Goal: Task Accomplishment & Management: Use online tool/utility

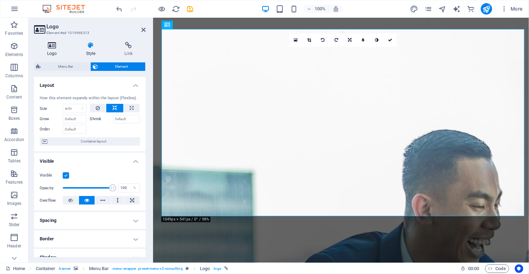
click at [55, 50] on h4 "Logo" at bounding box center [53, 49] width 39 height 15
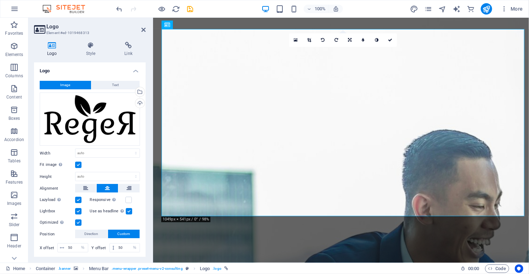
click at [125, 79] on div "Image Text Drag files here, click to choose files or select files from Files or…" at bounding box center [90, 167] width 112 height 185
click at [123, 83] on button "Text" at bounding box center [115, 85] width 48 height 9
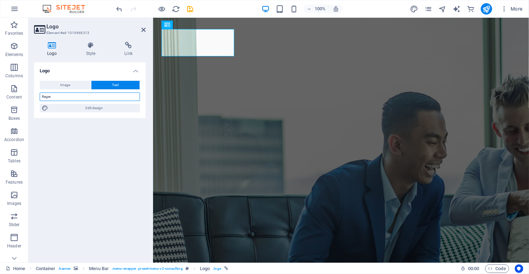
click at [75, 95] on input "Reger" at bounding box center [90, 96] width 100 height 9
click at [67, 94] on input "RegeR" at bounding box center [90, 96] width 100 height 9
type input "RegeR"
click at [90, 109] on span "Edit design" at bounding box center [93, 108] width 87 height 9
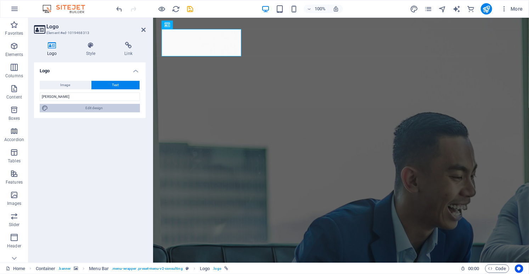
select select "700"
select select "px"
select select "700"
select select "px"
select select "rem"
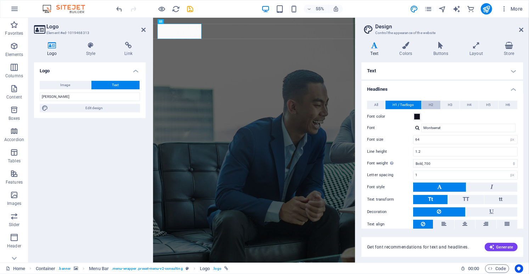
click at [433, 104] on span "H2" at bounding box center [431, 105] width 5 height 9
click at [406, 105] on span "H1 / Textlogo" at bounding box center [402, 105] width 21 height 9
click at [436, 104] on button "H2" at bounding box center [431, 105] width 19 height 9
click at [454, 104] on button "H3" at bounding box center [450, 105] width 19 height 9
click at [470, 106] on span "H4" at bounding box center [469, 105] width 5 height 9
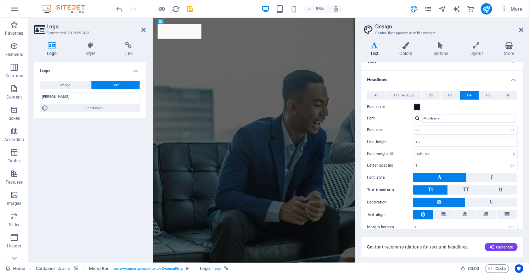
scroll to position [18, 0]
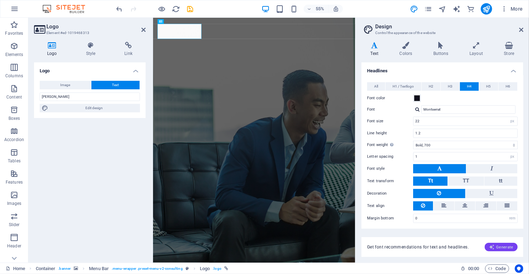
click at [501, 246] on span "Generate" at bounding box center [501, 247] width 24 height 6
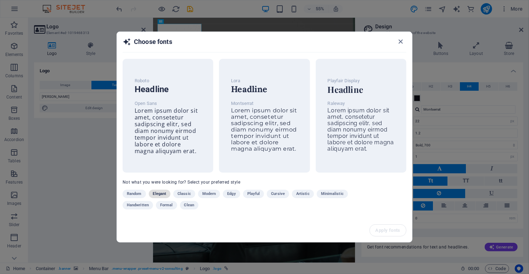
click at [152, 194] on button "Elegant" at bounding box center [160, 194] width 22 height 9
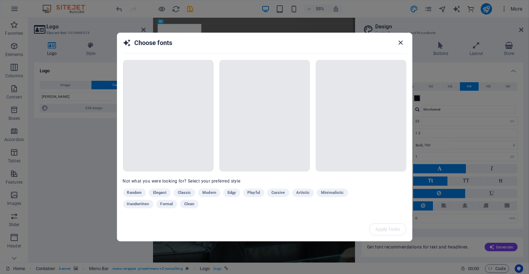
click at [401, 44] on icon "button" at bounding box center [400, 43] width 8 height 8
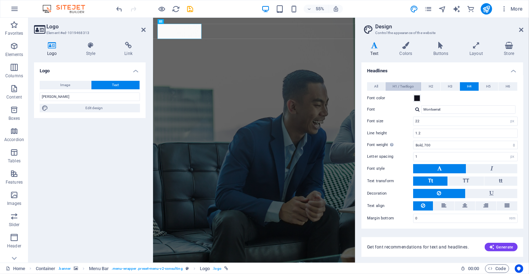
click at [396, 87] on span "H1 / Textlogo" at bounding box center [402, 86] width 21 height 9
click at [484, 53] on h4 "Layout" at bounding box center [478, 49] width 34 height 15
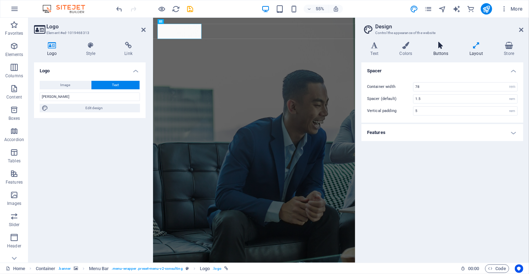
click at [435, 48] on icon at bounding box center [440, 45] width 33 height 7
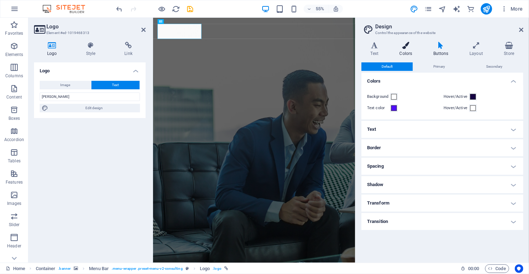
click at [394, 47] on icon at bounding box center [405, 45] width 31 height 7
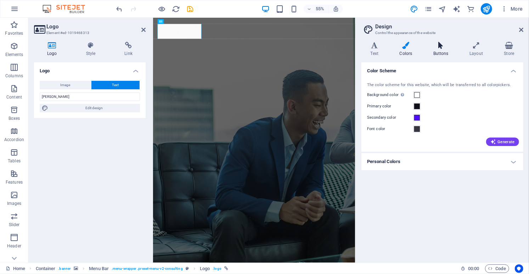
click at [446, 55] on h4 "Buttons" at bounding box center [442, 49] width 36 height 15
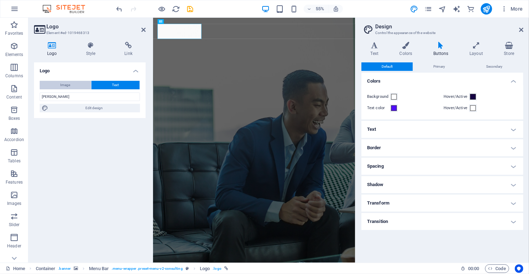
click at [79, 87] on button "Image" at bounding box center [65, 85] width 51 height 9
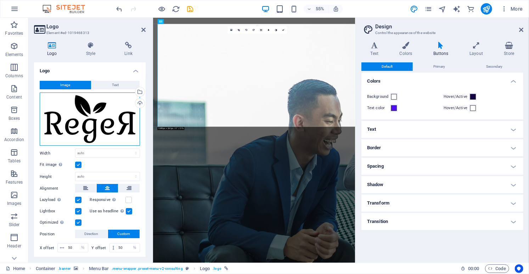
click at [121, 125] on div "Drag files here, click to choose files or select files from Files or our free s…" at bounding box center [90, 118] width 100 height 53
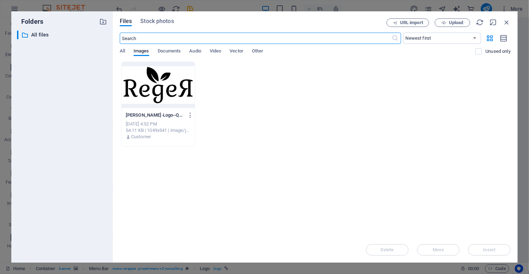
click at [185, 91] on div at bounding box center [158, 85] width 73 height 46
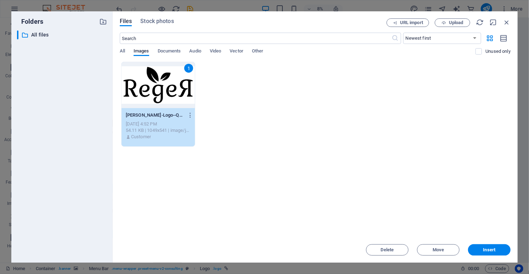
click at [306, 96] on div "1 Reger-Logo--QAVj56vaO7QZB0mESH5HQ.jpg Reger-Logo--QAVj56vaO7QZB0mESH5HQ.jpg O…" at bounding box center [315, 104] width 391 height 85
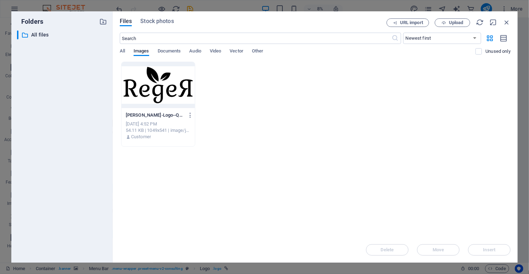
click at [170, 84] on div at bounding box center [158, 85] width 73 height 46
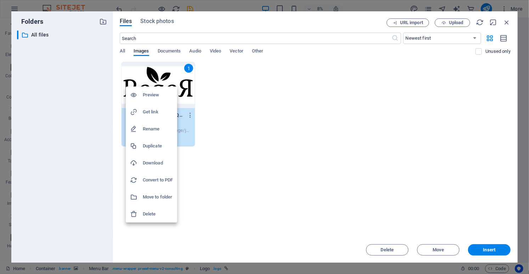
click at [272, 141] on div at bounding box center [264, 137] width 529 height 274
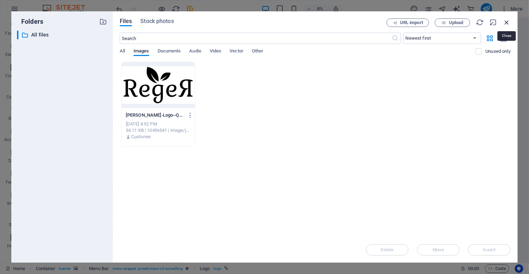
click at [507, 24] on icon "button" at bounding box center [507, 22] width 8 height 8
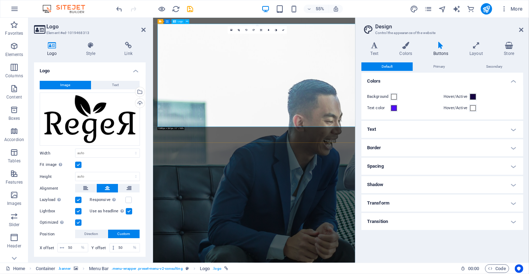
click at [393, 97] on span at bounding box center [394, 97] width 6 height 6
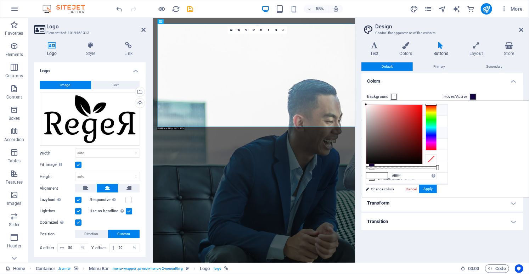
click at [372, 131] on icon at bounding box center [371, 132] width 5 height 5
type input "#500ef7"
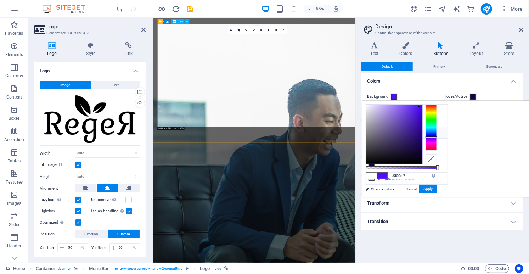
click at [386, 131] on li "Secondary color #500ef7" at bounding box center [406, 132] width 81 height 11
click at [437, 188] on button "Apply" at bounding box center [428, 189] width 18 height 9
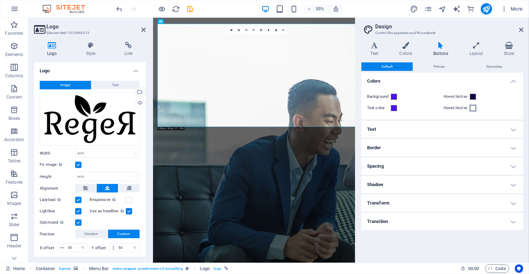
click at [473, 108] on span at bounding box center [473, 108] width 6 height 6
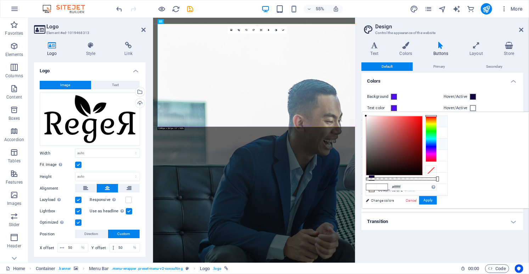
click at [387, 139] on li "Secondary color #500ef7" at bounding box center [406, 144] width 81 height 11
type input "#500ef7"
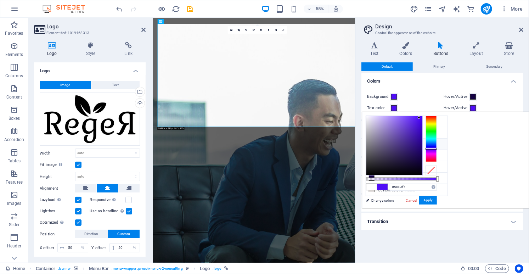
click at [387, 139] on li "Secondary color #500ef7" at bounding box center [406, 144] width 81 height 11
click at [437, 199] on button "Apply" at bounding box center [428, 200] width 18 height 9
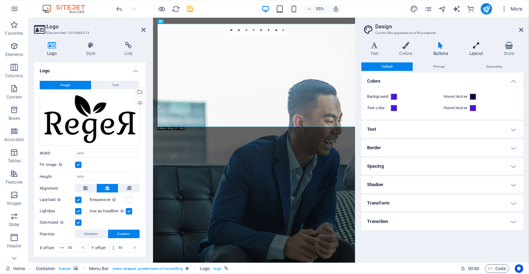
click at [474, 49] on h4 "Layout" at bounding box center [478, 49] width 34 height 15
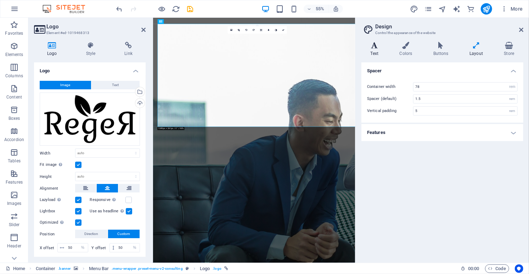
click at [369, 49] on h4 "Text" at bounding box center [375, 49] width 29 height 15
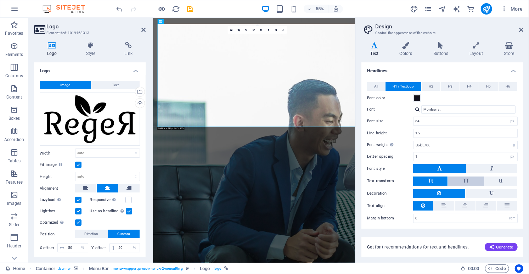
click at [470, 179] on button "TT" at bounding box center [466, 180] width 36 height 9
click at [408, 51] on h4 "Colors" at bounding box center [407, 49] width 34 height 15
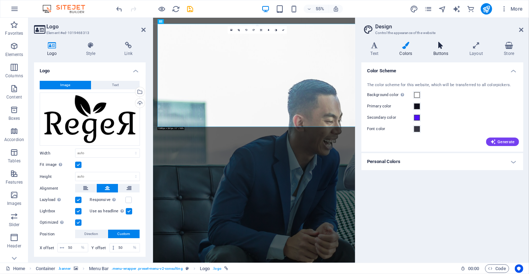
click at [436, 50] on h4 "Buttons" at bounding box center [442, 49] width 36 height 15
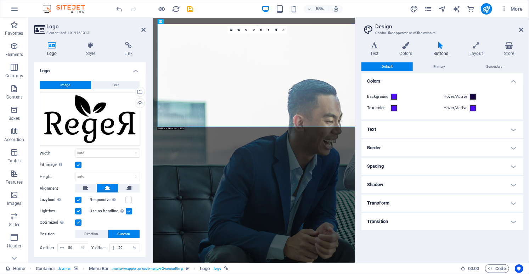
click at [375, 132] on h4 "Text" at bounding box center [442, 129] width 162 height 17
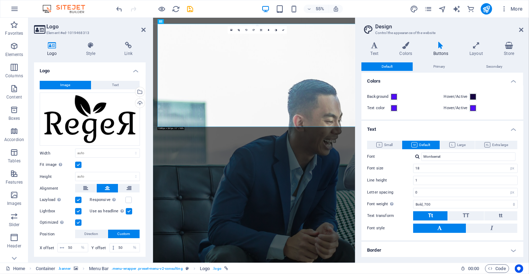
click at [375, 132] on h4 "Text" at bounding box center [442, 127] width 162 height 13
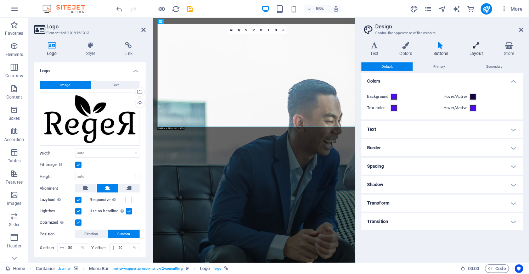
click at [475, 55] on h4 "Layout" at bounding box center [478, 49] width 34 height 15
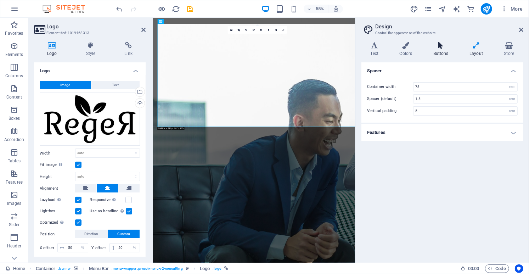
click at [440, 53] on h4 "Buttons" at bounding box center [442, 49] width 36 height 15
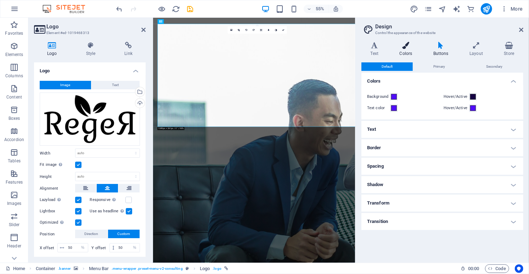
click at [401, 50] on h4 "Colors" at bounding box center [407, 49] width 34 height 15
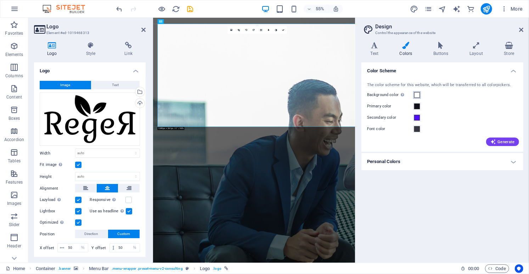
click at [416, 95] on span at bounding box center [417, 95] width 6 height 6
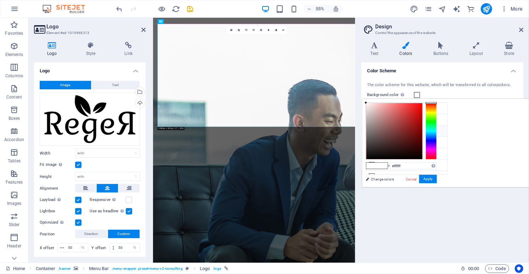
click at [378, 130] on li "Secondary color #500ef7" at bounding box center [406, 130] width 81 height 11
type input "#500ef7"
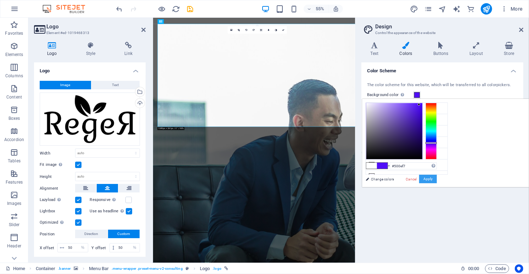
click at [437, 180] on button "Apply" at bounding box center [428, 179] width 18 height 9
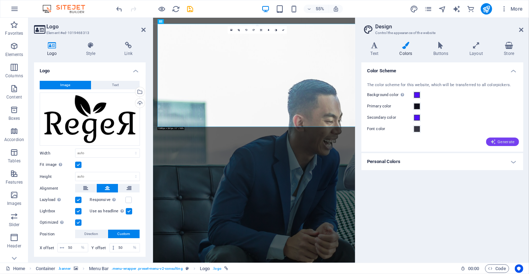
click at [503, 138] on button "Generate" at bounding box center [502, 141] width 33 height 9
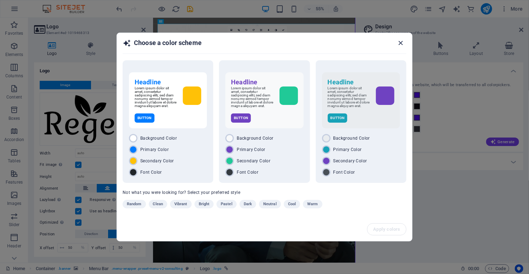
click at [400, 42] on icon "button" at bounding box center [401, 43] width 8 height 8
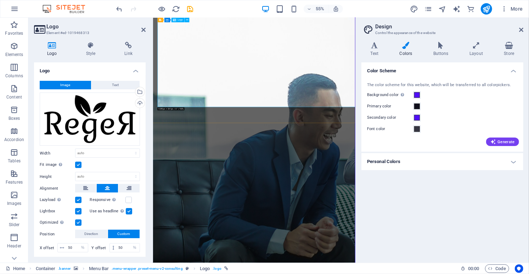
scroll to position [0, 0]
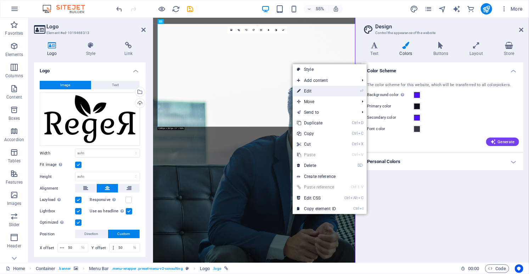
click at [307, 89] on link "⏎ Edit" at bounding box center [316, 91] width 47 height 11
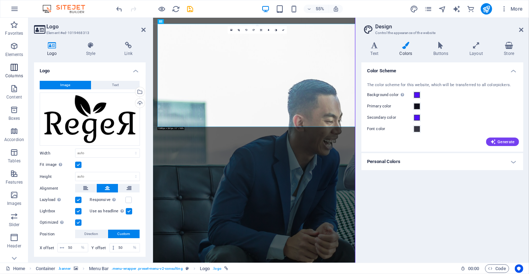
click at [15, 70] on icon "button" at bounding box center [14, 67] width 9 height 9
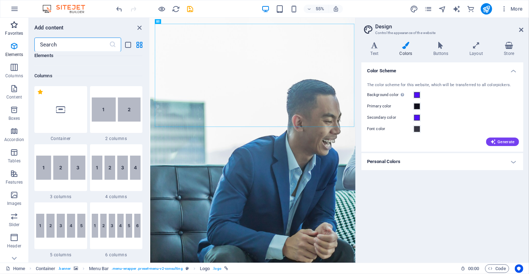
scroll to position [351, 0]
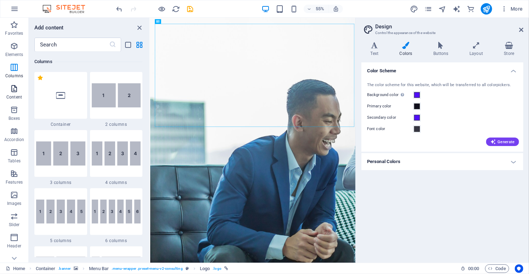
click at [15, 86] on icon "button" at bounding box center [14, 88] width 9 height 9
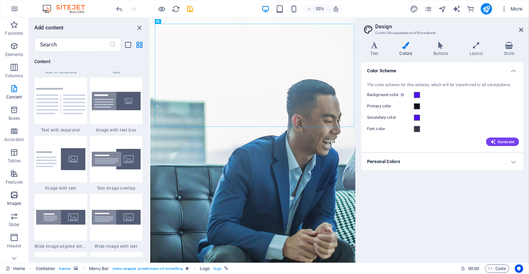
click at [12, 195] on icon "button" at bounding box center [14, 195] width 9 height 9
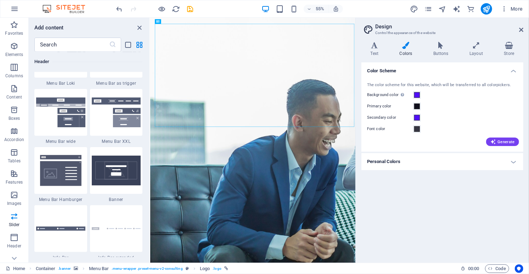
scroll to position [4429, 0]
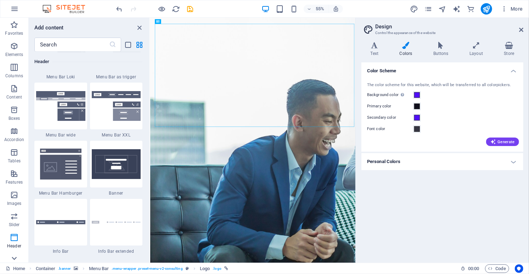
click at [16, 257] on icon at bounding box center [14, 258] width 5 height 3
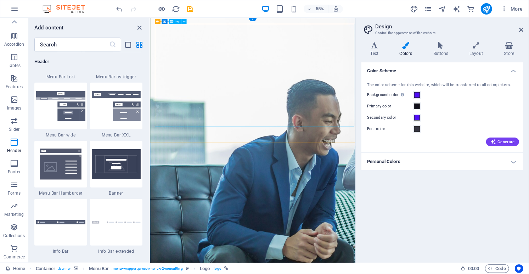
select select "%"
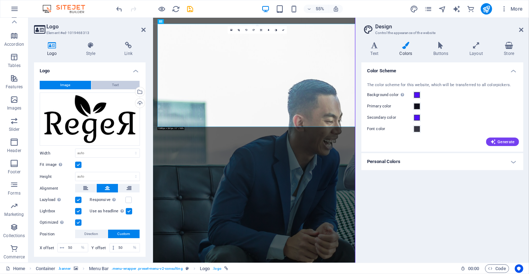
click at [109, 85] on button "Text" at bounding box center [115, 85] width 48 height 9
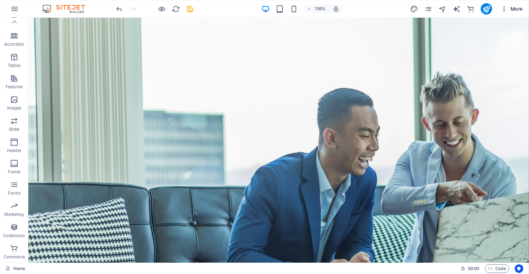
click at [516, 9] on span "More" at bounding box center [512, 8] width 22 height 7
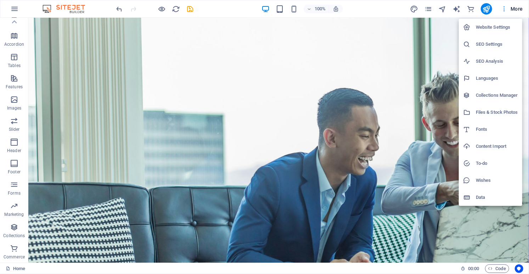
click at [516, 9] on div at bounding box center [264, 137] width 529 height 274
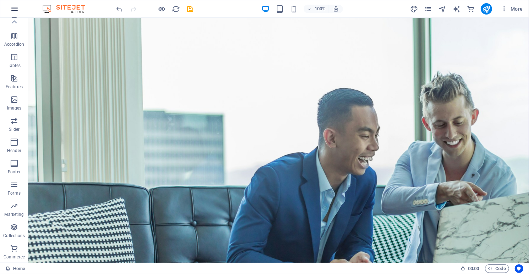
click at [12, 8] on icon "button" at bounding box center [14, 9] width 9 height 9
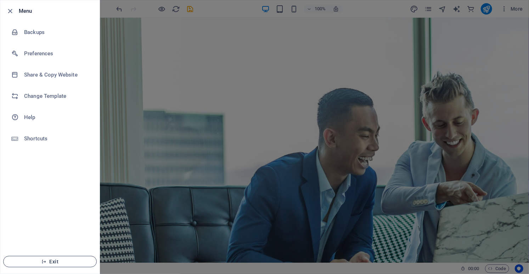
click at [37, 258] on button "Exit" at bounding box center [50, 261] width 94 height 11
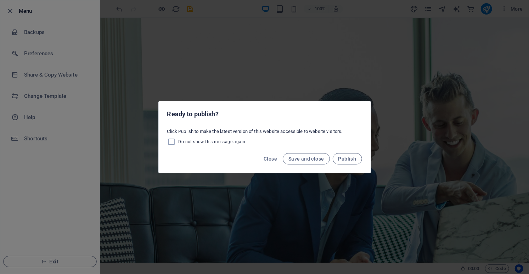
click at [214, 141] on span "Do not show this message again" at bounding box center [212, 142] width 67 height 6
click at [179, 141] on input "Do not show this message again" at bounding box center [172, 141] width 11 height 9
checkbox input "true"
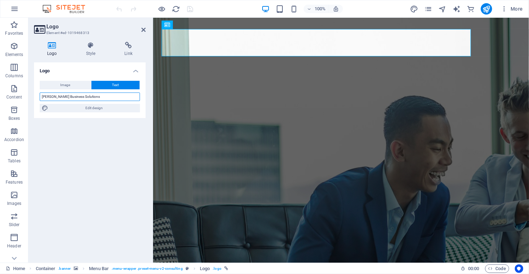
drag, startPoint x: 51, startPoint y: 97, endPoint x: 391, endPoint y: 75, distance: 340.8
click at [140, 92] on input "Reger Business Solutions" at bounding box center [90, 96] width 100 height 9
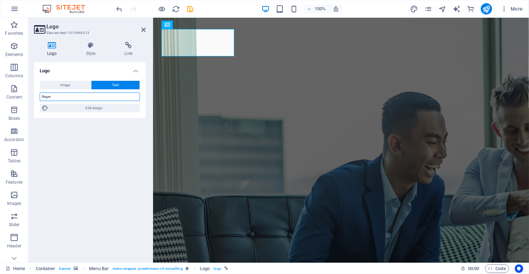
type input "Reger"
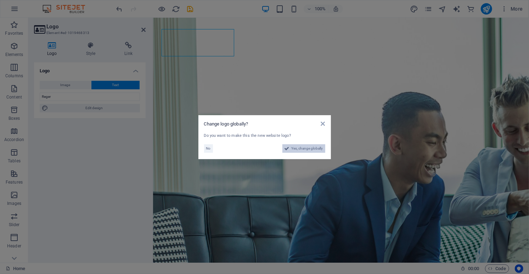
click at [307, 152] on span "Yes, change globally" at bounding box center [308, 148] width 32 height 9
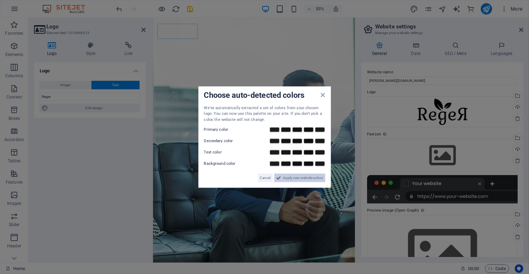
click at [299, 179] on span "Apply new website colors" at bounding box center [303, 178] width 40 height 9
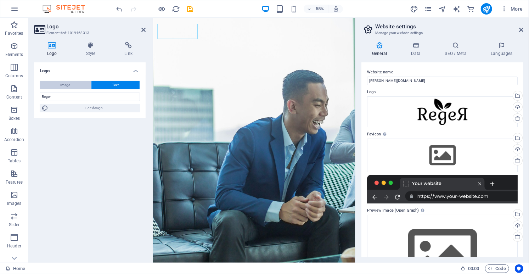
click at [80, 87] on button "Image" at bounding box center [65, 85] width 51 height 9
select select "DISABLED_OPTION_VALUE"
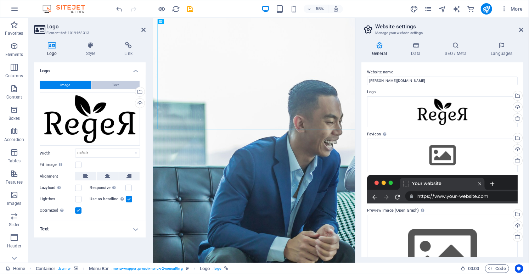
click at [120, 82] on button "Text" at bounding box center [115, 85] width 48 height 9
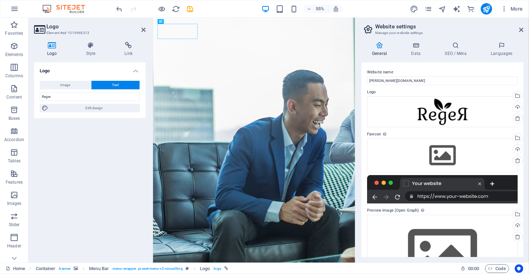
click at [69, 80] on div "Image Text Drag files here, click to choose files or select files from Files or…" at bounding box center [90, 96] width 112 height 43
click at [68, 82] on span "Image" at bounding box center [66, 85] width 10 height 9
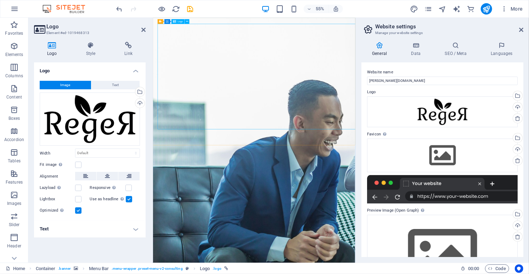
click at [520, 30] on icon at bounding box center [521, 30] width 4 height 6
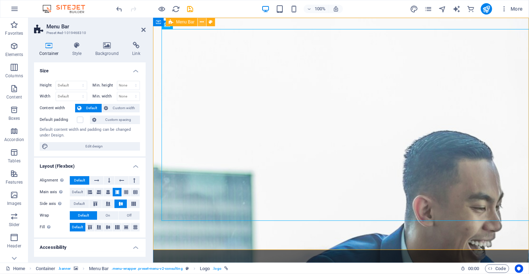
click at [202, 24] on icon at bounding box center [202, 21] width 4 height 7
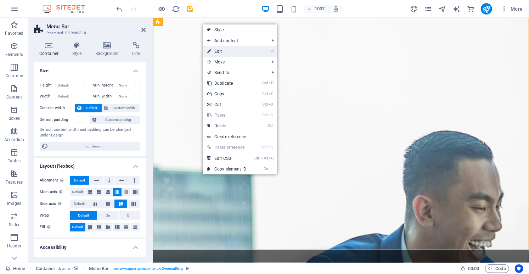
click at [217, 48] on link "⏎ Edit" at bounding box center [226, 51] width 47 height 11
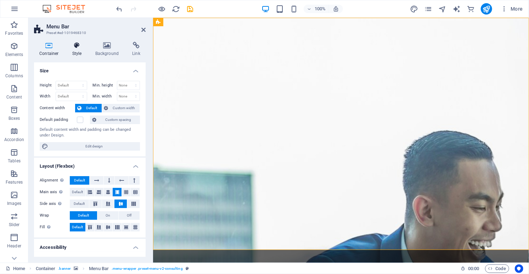
click at [75, 53] on h4 "Style" at bounding box center [78, 49] width 23 height 15
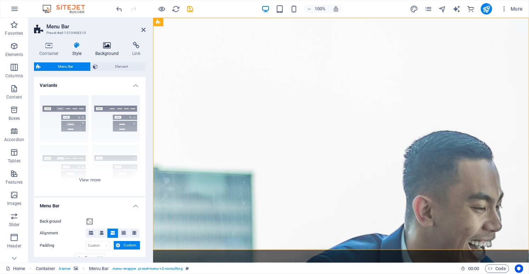
click at [110, 50] on h4 "Background" at bounding box center [108, 49] width 37 height 15
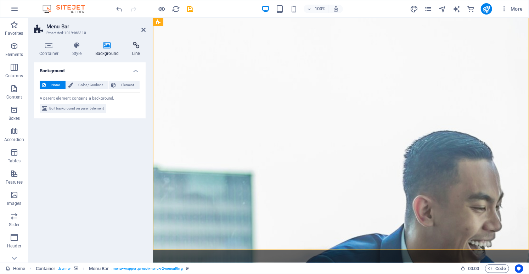
click at [136, 50] on h4 "Link" at bounding box center [136, 49] width 19 height 15
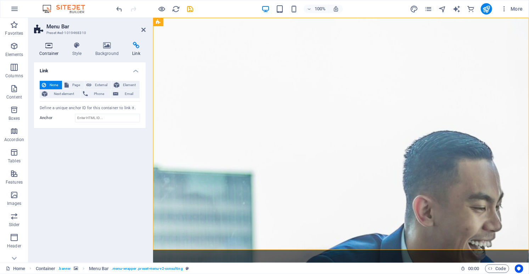
click at [48, 49] on h4 "Container" at bounding box center [50, 49] width 33 height 15
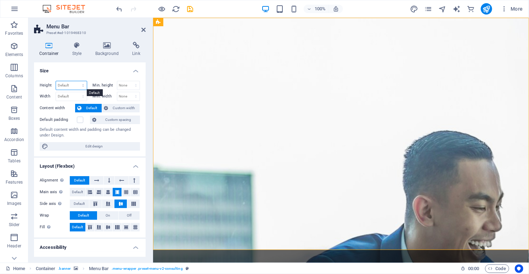
click at [56, 81] on select "Default px rem % vh vw" at bounding box center [71, 85] width 31 height 9
select select "px"
click option "px" at bounding box center [0, 0] width 0 height 0
type input "655"
click at [117, 81] on select "None px rem % vh vw" at bounding box center [128, 85] width 23 height 9
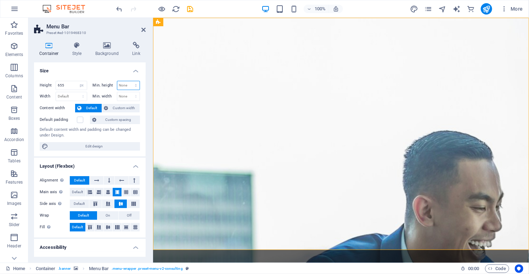
select select "%"
click option "%" at bounding box center [0, 0] width 0 height 0
type input "100"
click at [73, 83] on input "655" at bounding box center [71, 85] width 31 height 9
select select "px"
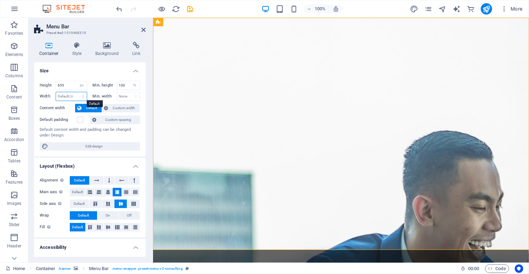
click option "px" at bounding box center [0, 0] width 0 height 0
type input "1061"
click at [117, 92] on select "None px rem % vh vw" at bounding box center [128, 96] width 23 height 9
select select "%"
click option "%" at bounding box center [0, 0] width 0 height 0
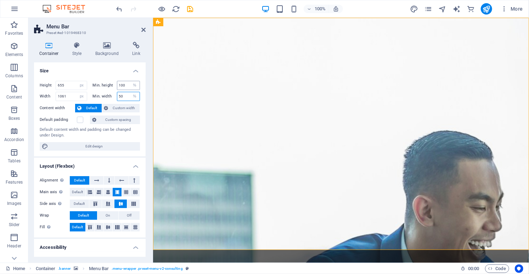
type input "50"
click at [129, 87] on input "100" at bounding box center [128, 85] width 23 height 9
type input "50"
click at [137, 131] on div "Default content width and padding can be changed under Design." at bounding box center [90, 133] width 100 height 12
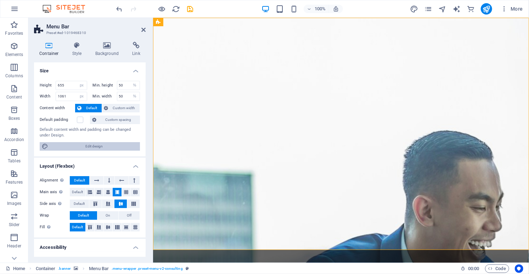
click at [115, 145] on span "Edit design" at bounding box center [93, 146] width 87 height 9
select select "700"
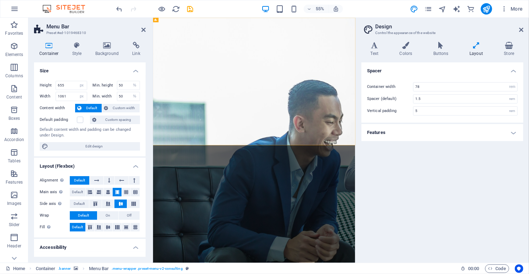
click at [524, 31] on aside "Design Control the appearance of the website Variants Text Colors Buttons Layou…" at bounding box center [442, 140] width 174 height 245
click at [522, 29] on icon at bounding box center [521, 30] width 4 height 6
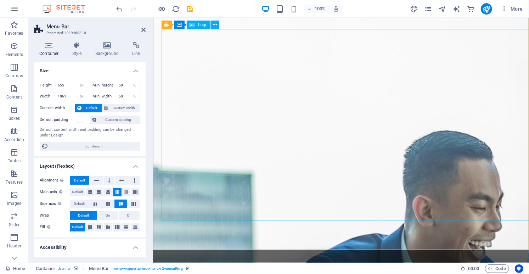
click at [69, 87] on input "655" at bounding box center [71, 85] width 31 height 9
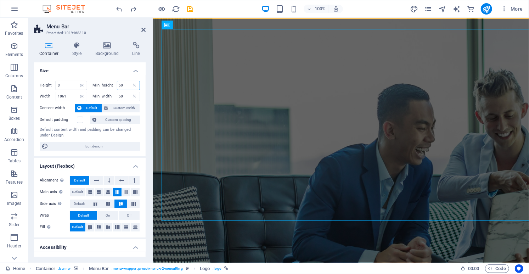
type input "655"
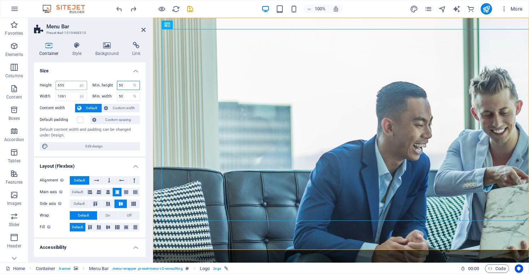
type input "100"
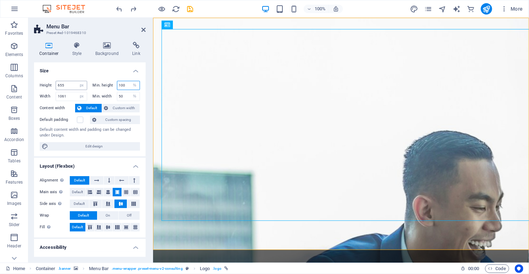
type input "100"
click at [122, 104] on span "Custom width" at bounding box center [124, 108] width 27 height 9
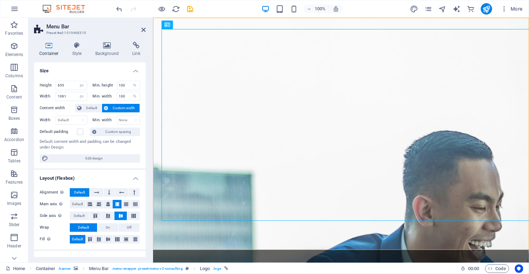
click at [121, 104] on span "Custom width" at bounding box center [124, 108] width 27 height 9
click at [91, 107] on span "Default" at bounding box center [92, 108] width 16 height 9
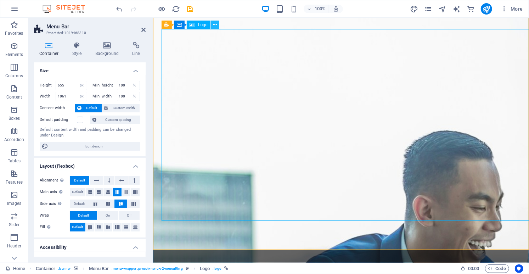
click at [216, 26] on icon at bounding box center [215, 24] width 4 height 7
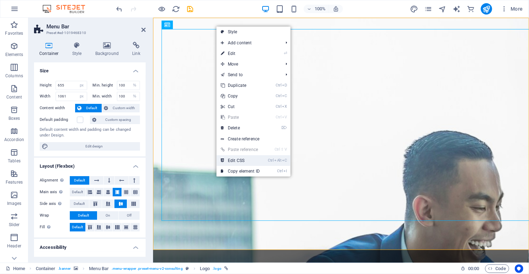
click at [276, 159] on icon "Alt" at bounding box center [277, 160] width 7 height 5
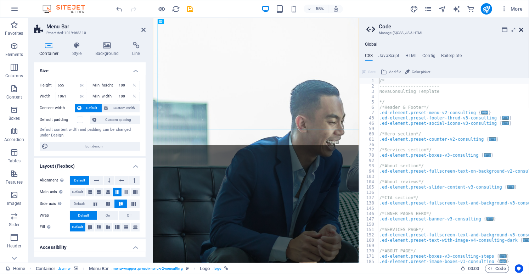
click at [523, 30] on icon at bounding box center [521, 30] width 4 height 6
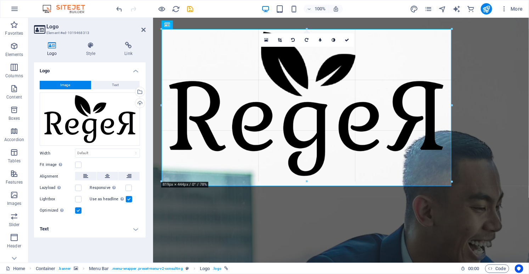
drag, startPoint x: 163, startPoint y: 221, endPoint x: 253, endPoint y: 19, distance: 222.0
click at [253, 19] on div "Drag here to replace the existing content. Press “Ctrl” if you want to create a…" at bounding box center [341, 140] width 376 height 245
type input "793"
select select "px"
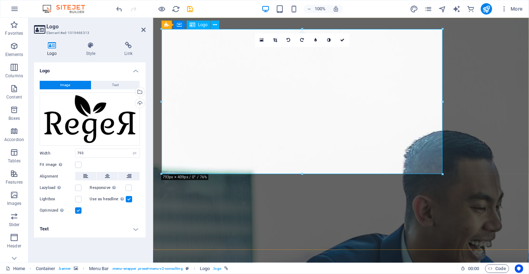
drag, startPoint x: 595, startPoint y: 191, endPoint x: 262, endPoint y: 60, distance: 357.9
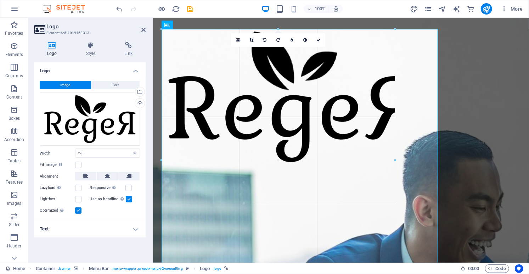
type input "709"
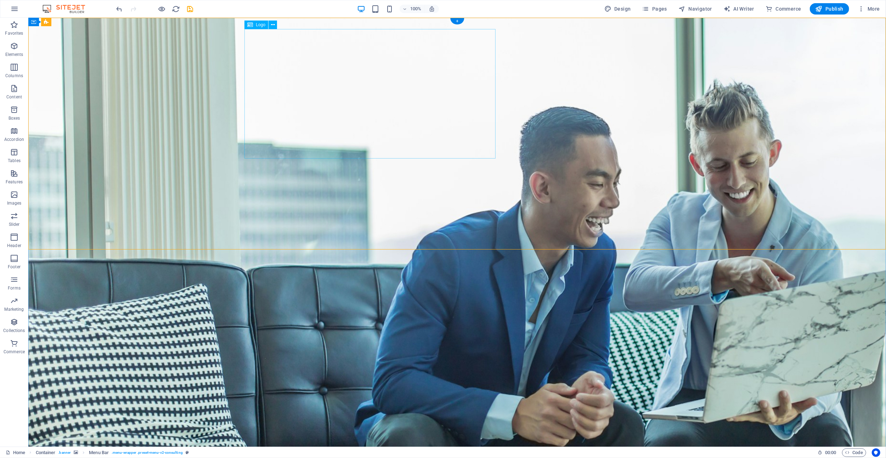
select select "px"
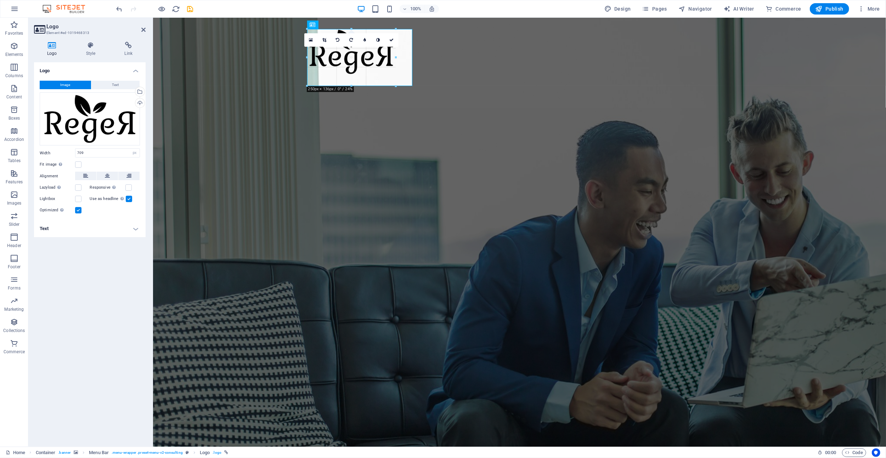
drag, startPoint x: 559, startPoint y: 159, endPoint x: 413, endPoint y: 55, distance: 179.1
click at [413, 55] on div "Container H1 Container Container Container Container Menu Bar Menu Logo Text Co…" at bounding box center [519, 232] width 733 height 429
type input "297"
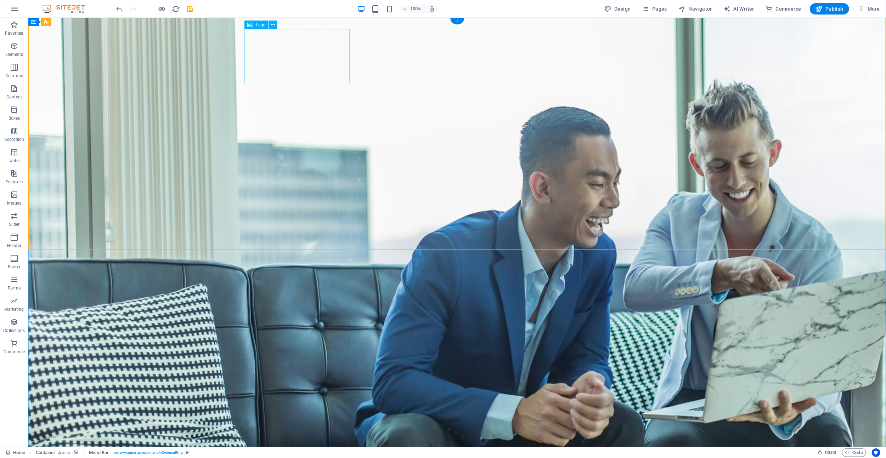
select select "px"
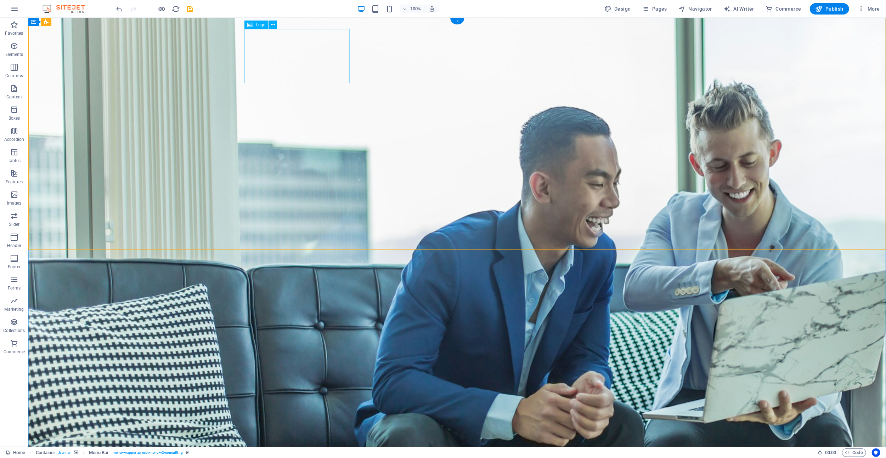
select select "px"
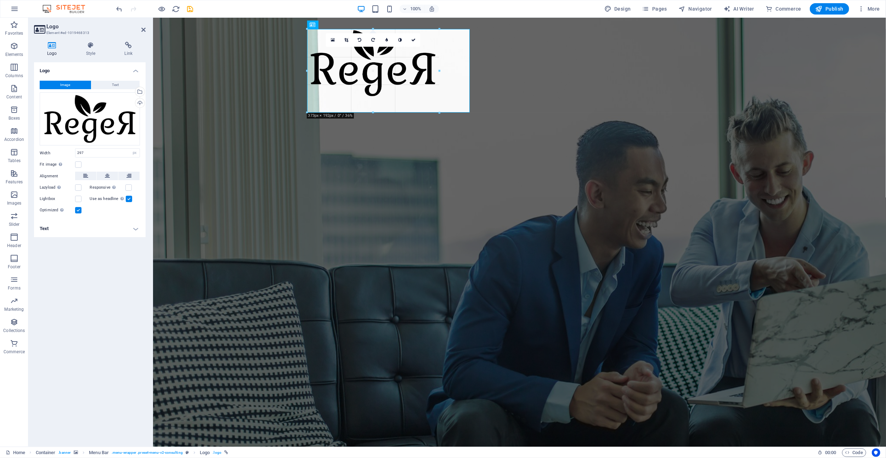
drag, startPoint x: 414, startPoint y: 84, endPoint x: 471, endPoint y: 81, distance: 57.5
click at [471, 81] on div "Drag here to replace the existing content. Press “Ctrl” if you want to create a…" at bounding box center [519, 232] width 733 height 429
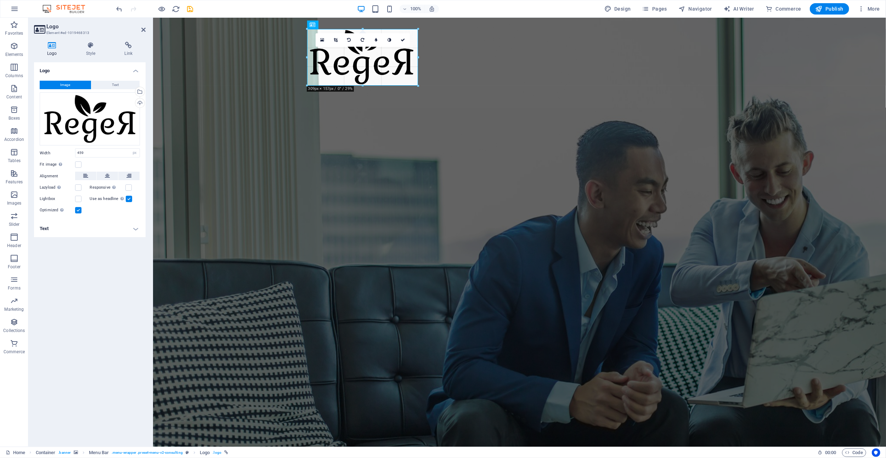
drag, startPoint x: 469, startPoint y: 115, endPoint x: 401, endPoint y: 88, distance: 73.8
click at [401, 88] on div "Drag here to replace the existing content. Press “Ctrl” if you want to create a…" at bounding box center [519, 232] width 733 height 429
type input "313"
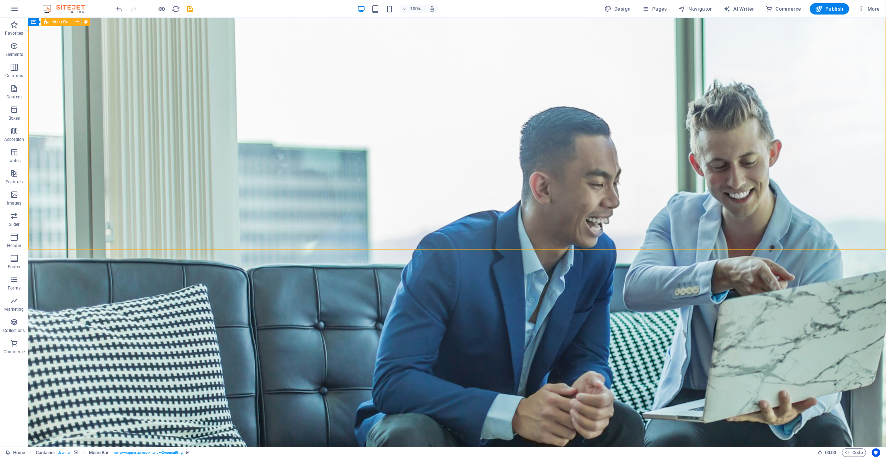
drag, startPoint x: 381, startPoint y: 140, endPoint x: 506, endPoint y: 140, distance: 124.7
select select "px"
select select "%"
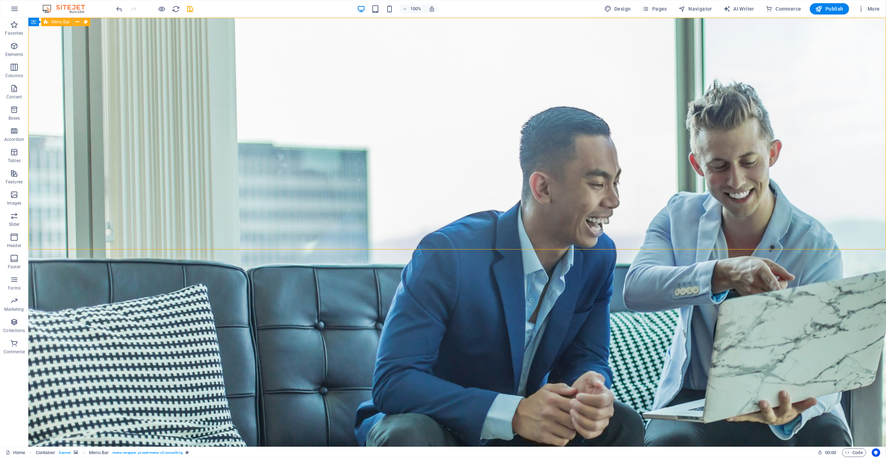
select select "px"
select select "%"
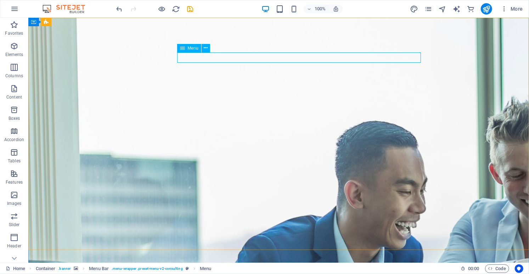
click at [191, 49] on span "Menu" at bounding box center [193, 48] width 11 height 4
click at [205, 48] on icon at bounding box center [206, 47] width 4 height 7
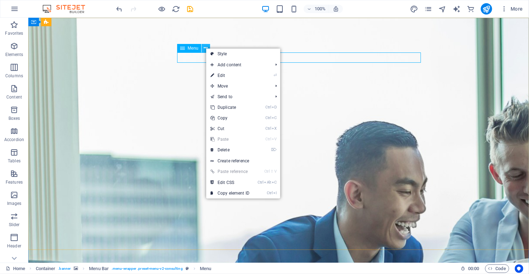
click at [205, 48] on icon at bounding box center [206, 47] width 4 height 7
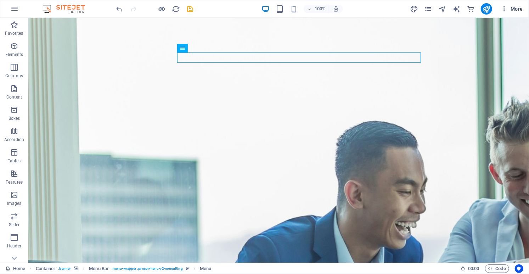
click at [504, 13] on button "More" at bounding box center [512, 8] width 28 height 11
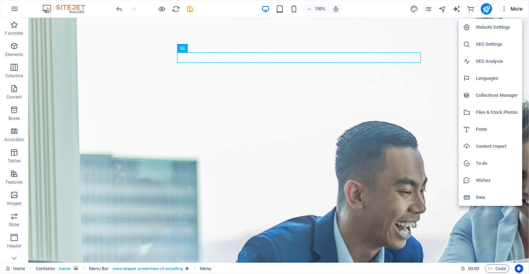
click at [514, 11] on div at bounding box center [264, 137] width 529 height 274
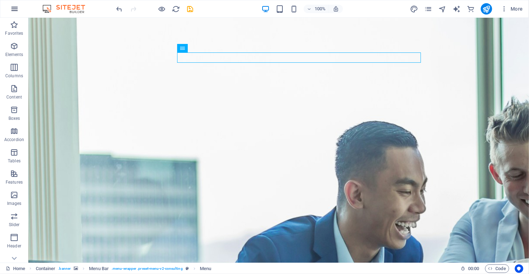
click at [14, 7] on icon "button" at bounding box center [14, 9] width 9 height 9
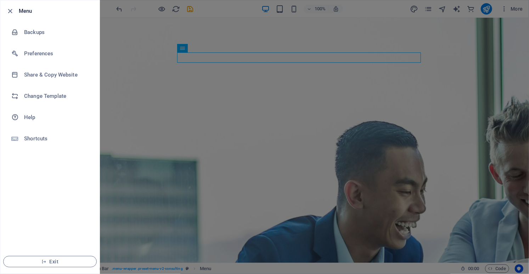
click at [14, 7] on icon "button" at bounding box center [10, 11] width 8 height 8
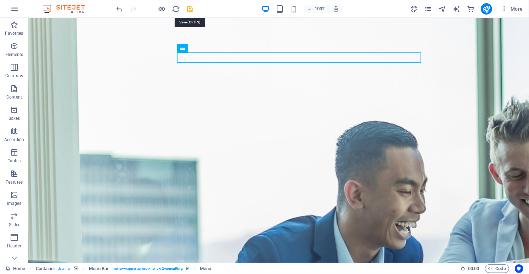
click at [187, 10] on icon "save" at bounding box center [190, 9] width 8 height 8
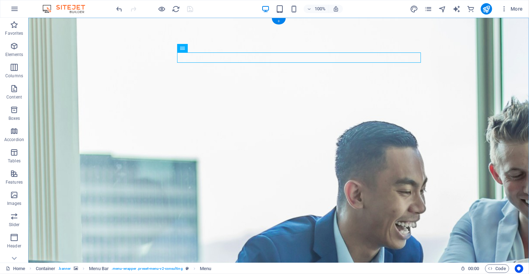
click at [279, 23] on div "+" at bounding box center [279, 21] width 14 height 6
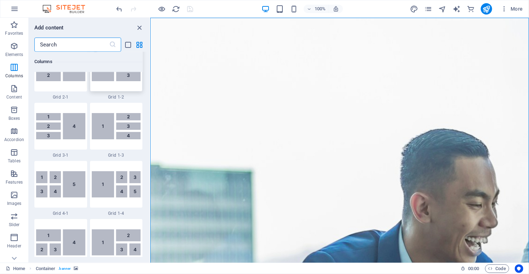
scroll to position [899, 0]
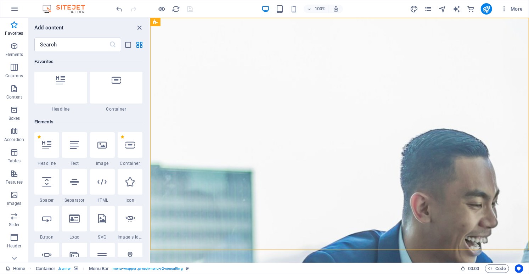
scroll to position [0, 0]
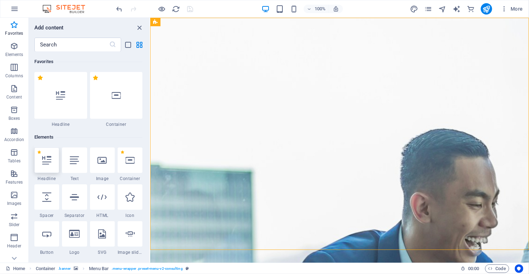
click at [48, 160] on icon at bounding box center [46, 160] width 9 height 9
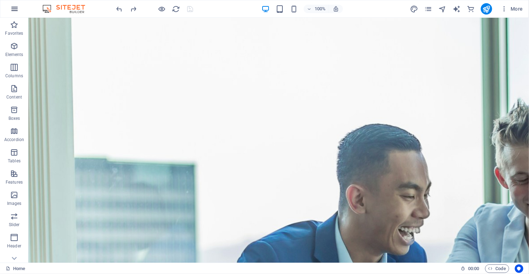
click at [15, 10] on icon "button" at bounding box center [14, 9] width 9 height 9
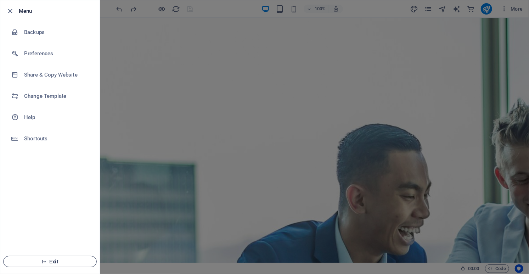
click at [57, 263] on span "Exit" at bounding box center [49, 262] width 81 height 6
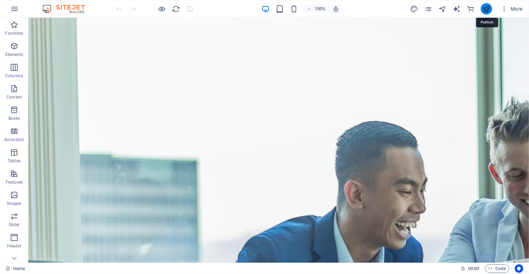
click at [488, 8] on icon "publish" at bounding box center [486, 9] width 8 height 8
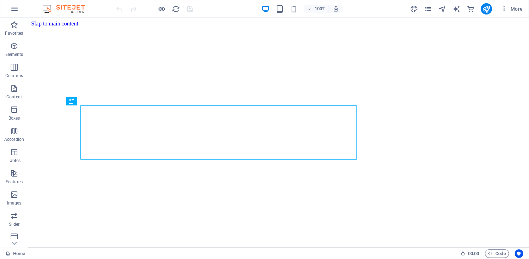
scroll to position [191, 0]
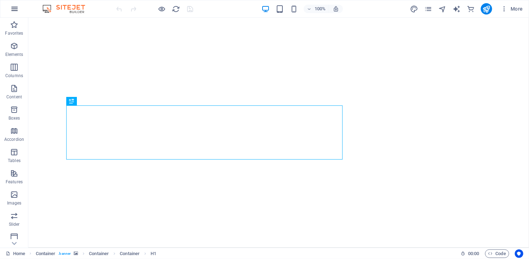
click at [12, 10] on icon "button" at bounding box center [14, 9] width 9 height 9
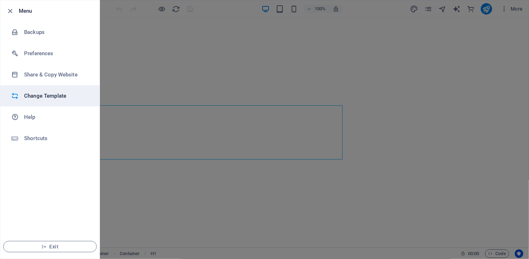
click at [38, 97] on h6 "Change Template" at bounding box center [57, 96] width 66 height 9
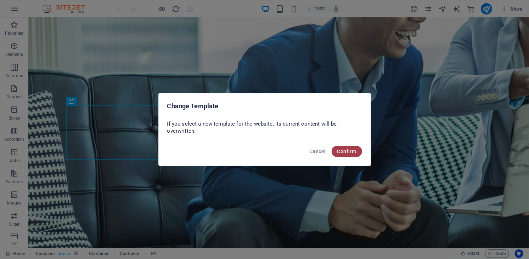
click at [356, 156] on button "Confirm" at bounding box center [347, 151] width 30 height 11
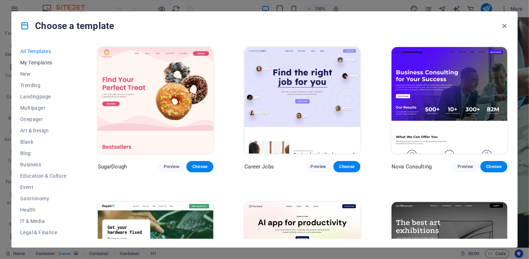
click at [34, 61] on span "My Templates" at bounding box center [43, 63] width 46 height 6
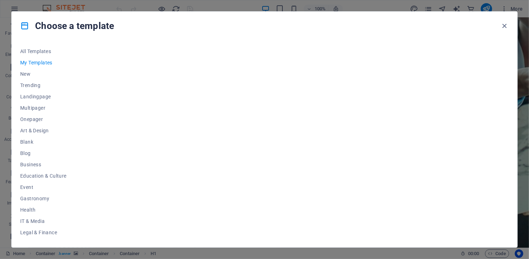
click at [226, 104] on div at bounding box center [302, 142] width 412 height 193
click at [35, 70] on button "New" at bounding box center [43, 73] width 46 height 11
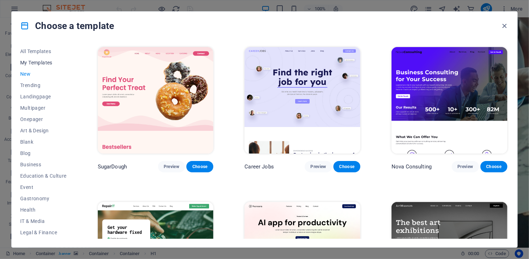
click at [34, 60] on span "My Templates" at bounding box center [43, 63] width 46 height 6
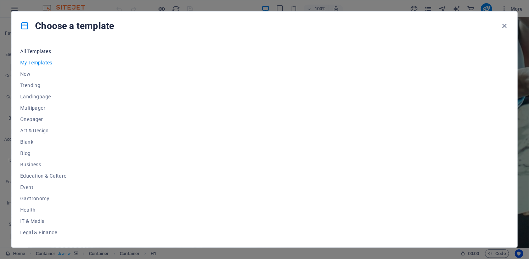
click at [38, 51] on span "All Templates" at bounding box center [43, 52] width 46 height 6
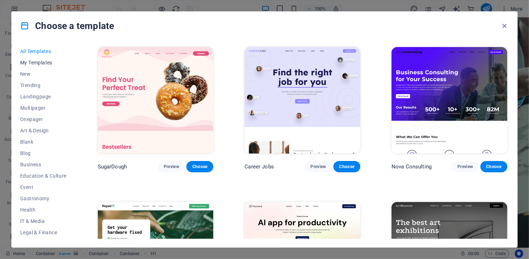
click at [39, 61] on span "My Templates" at bounding box center [43, 63] width 46 height 6
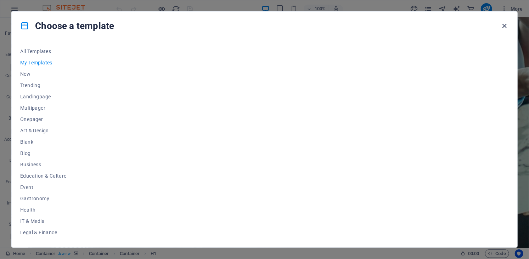
click at [506, 24] on icon "button" at bounding box center [505, 26] width 8 height 8
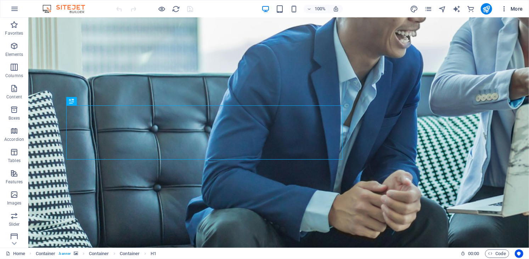
click at [508, 10] on span "More" at bounding box center [512, 8] width 22 height 7
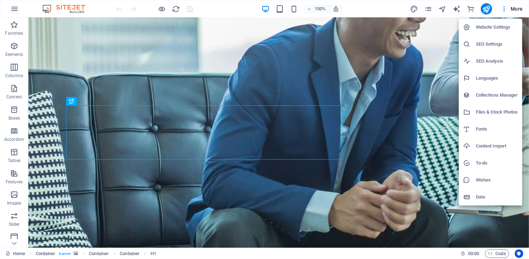
click at [15, 9] on div at bounding box center [264, 129] width 529 height 259
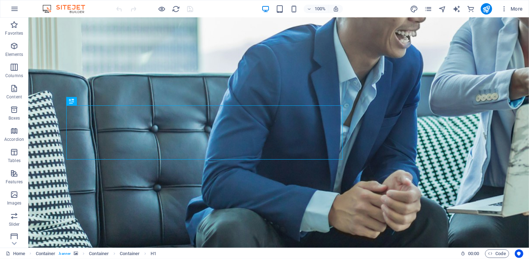
click at [15, 9] on icon "button" at bounding box center [14, 9] width 9 height 9
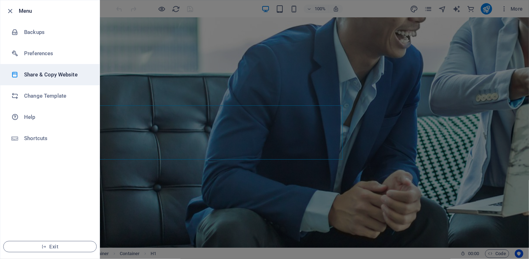
click at [28, 69] on li "Share & Copy Website" at bounding box center [49, 74] width 99 height 21
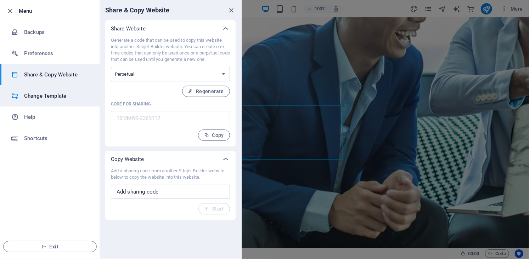
click at [29, 97] on h6 "Change Template" at bounding box center [57, 96] width 66 height 9
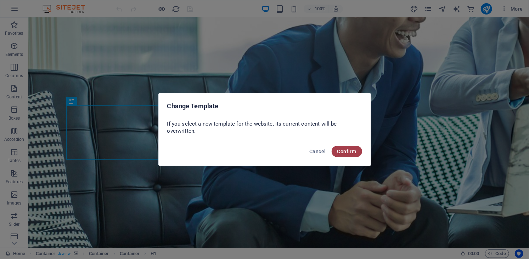
click at [349, 154] on span "Confirm" at bounding box center [346, 152] width 19 height 6
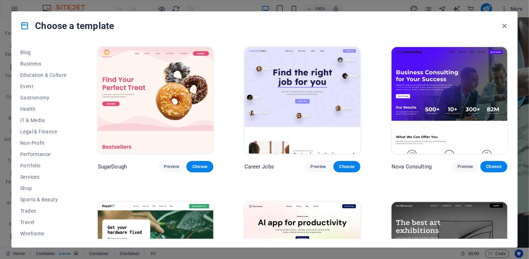
scroll to position [0, 0]
click at [504, 23] on icon "button" at bounding box center [505, 26] width 8 height 8
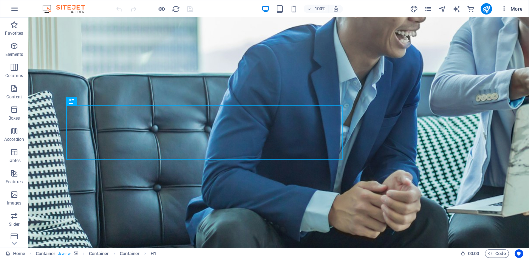
click at [506, 11] on icon "button" at bounding box center [504, 8] width 7 height 7
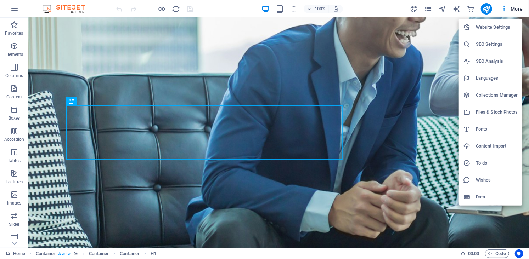
click at [502, 28] on h6 "Website Settings" at bounding box center [497, 27] width 42 height 9
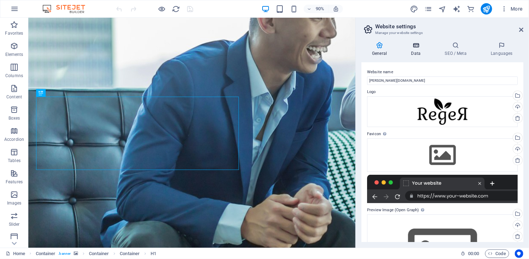
click at [411, 45] on icon at bounding box center [415, 45] width 31 height 7
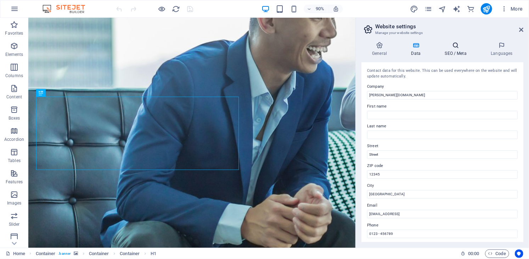
click at [451, 50] on h4 "SEO / Meta" at bounding box center [457, 49] width 46 height 15
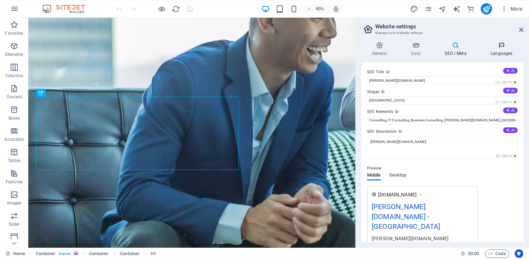
click at [495, 43] on icon at bounding box center [501, 45] width 43 height 7
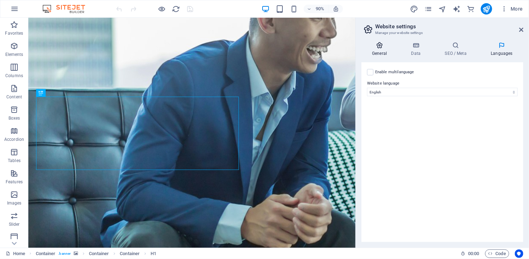
click at [378, 47] on icon at bounding box center [379, 45] width 36 height 7
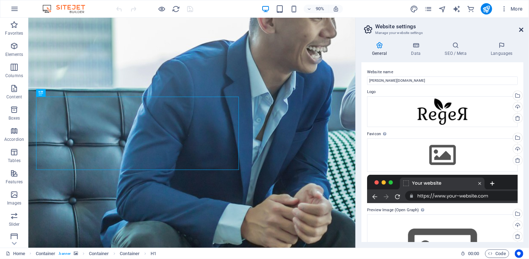
click at [521, 31] on icon at bounding box center [521, 30] width 4 height 6
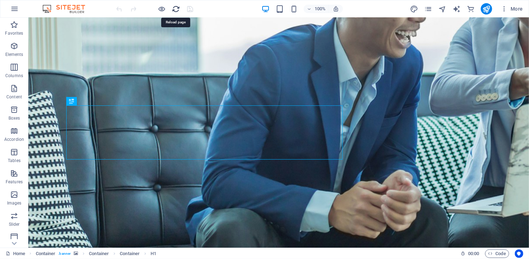
click at [175, 10] on icon "reload" at bounding box center [176, 9] width 8 height 8
